Goal: Task Accomplishment & Management: Use online tool/utility

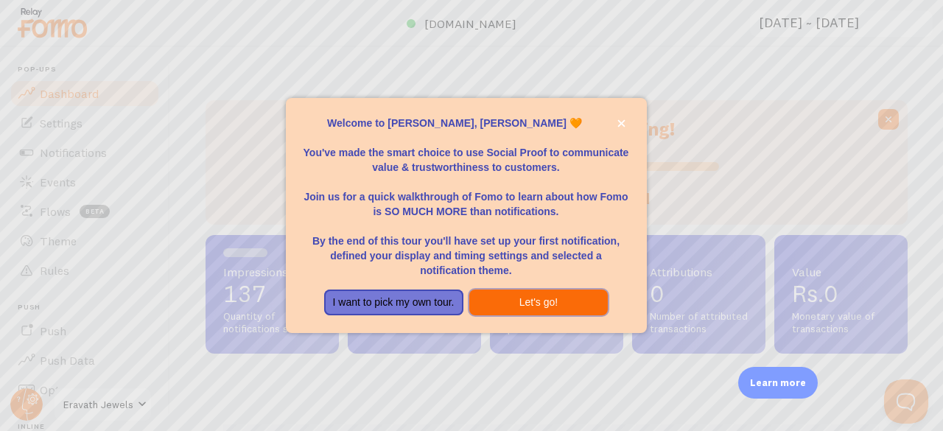
click at [505, 300] on button "Let's go!" at bounding box center [538, 302] width 139 height 27
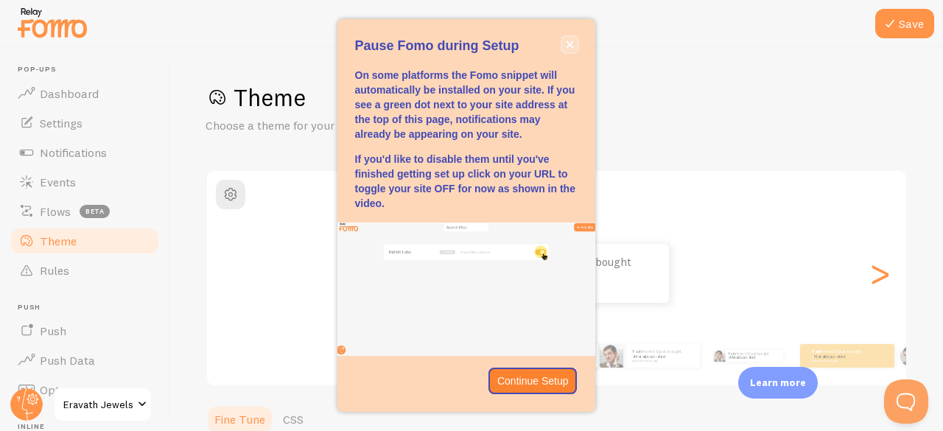
click at [569, 45] on icon "close," at bounding box center [569, 44] width 7 height 7
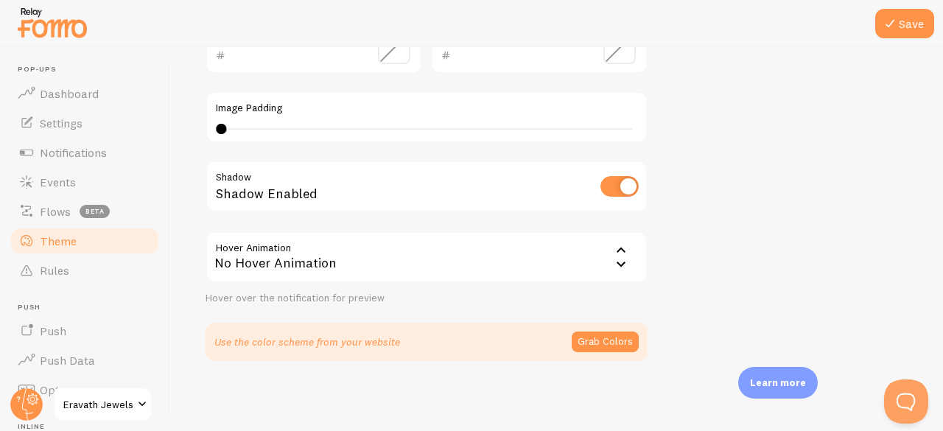
click at [32, 34] on img at bounding box center [52, 23] width 74 height 38
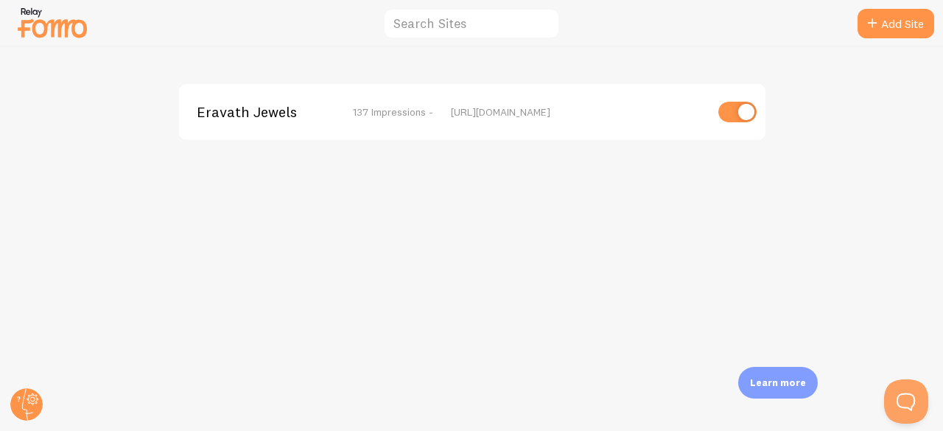
click at [267, 107] on span "Eravath Jewels" at bounding box center [256, 111] width 119 height 13
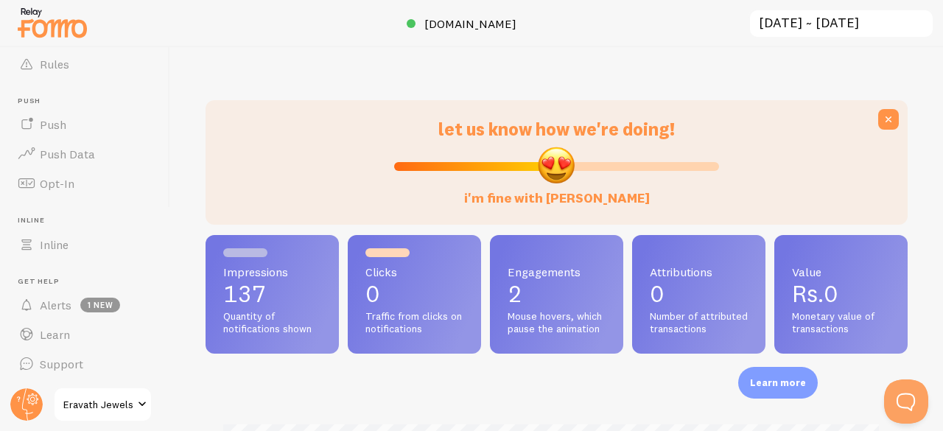
scroll to position [736120, 735816]
